Goal: Understand process/instructions

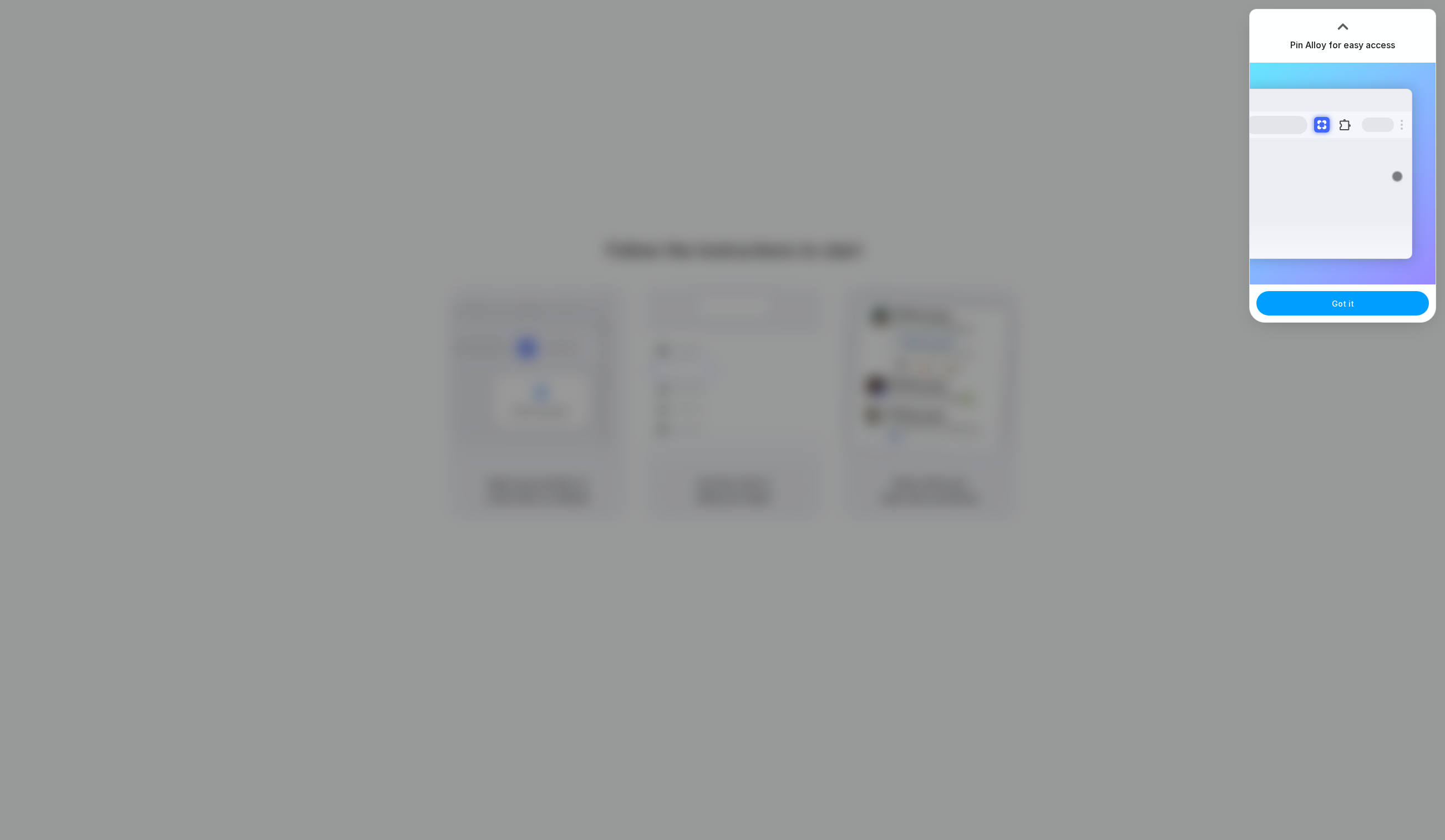
click at [1301, 292] on button "Got it" at bounding box center [1342, 303] width 173 height 25
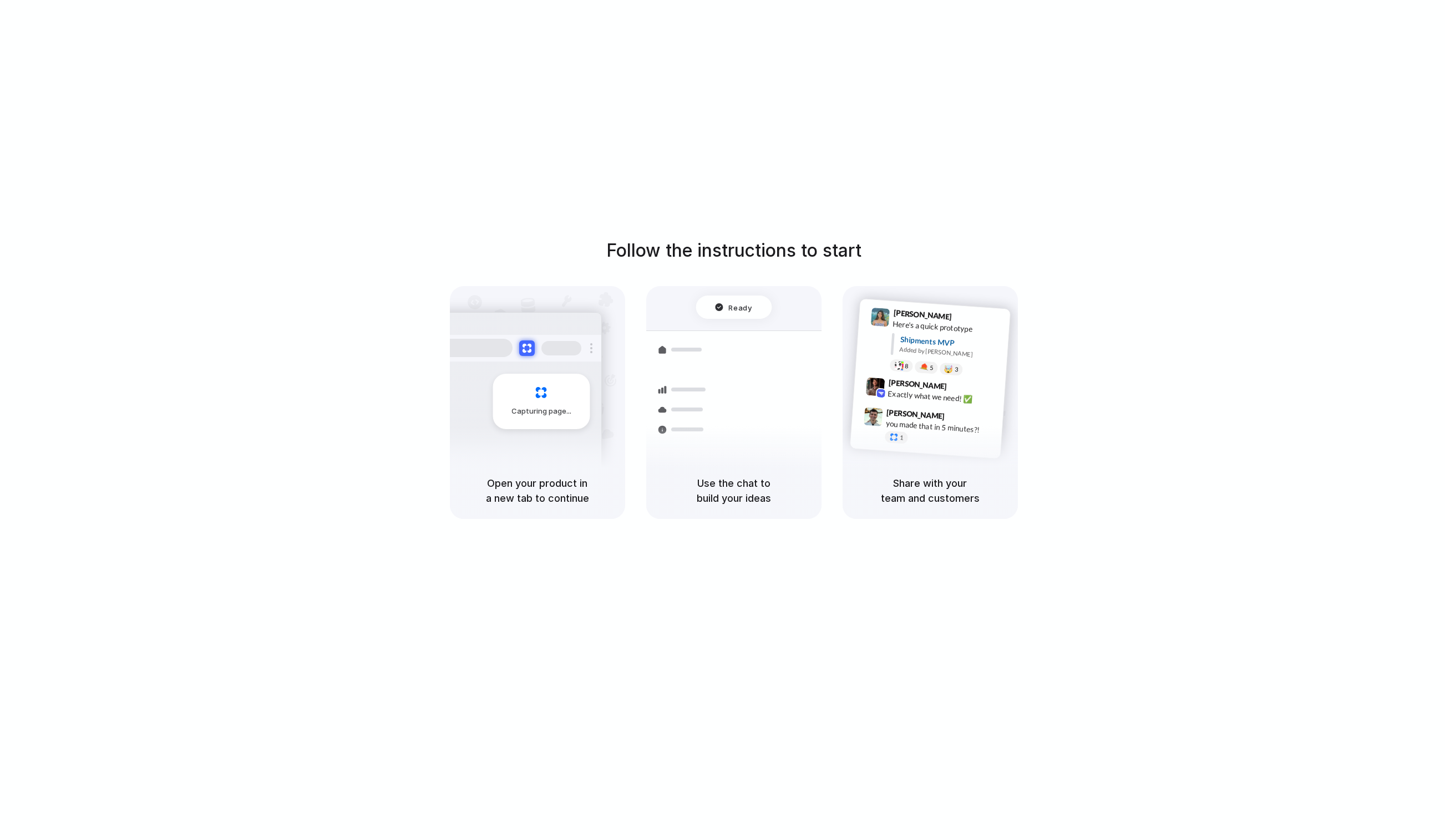
click at [1027, 123] on div "Follow the instructions to start Capturing page Open your product in a new tab …" at bounding box center [733, 431] width 1467 height 863
